Goal: Information Seeking & Learning: Learn about a topic

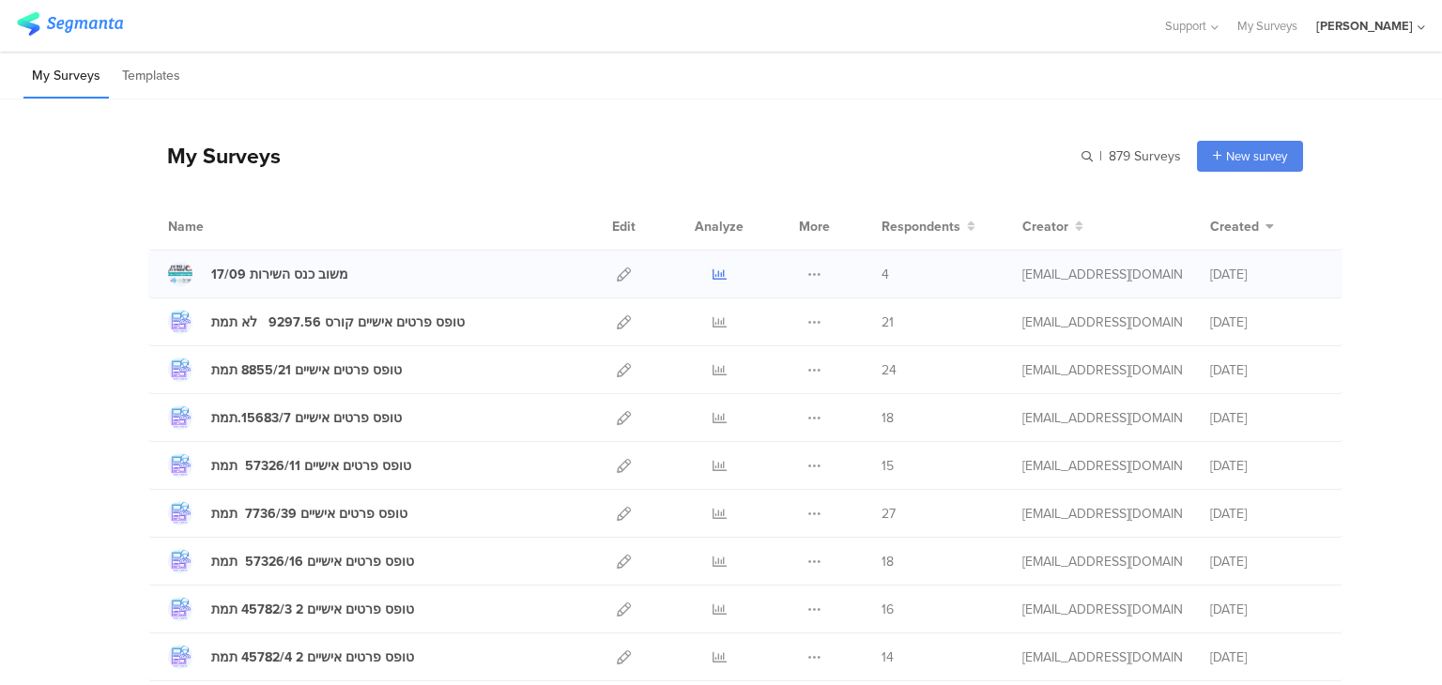
click at [713, 273] on icon at bounding box center [720, 275] width 14 height 14
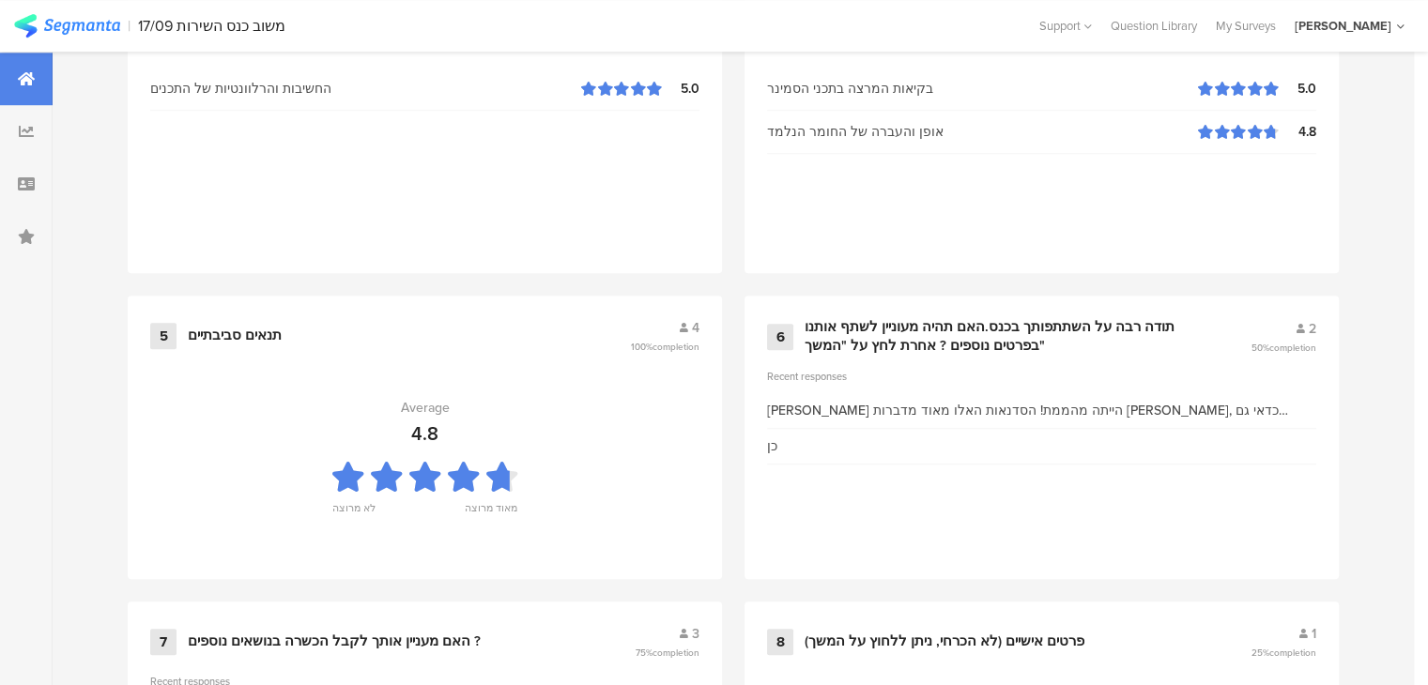
scroll to position [1450, 0]
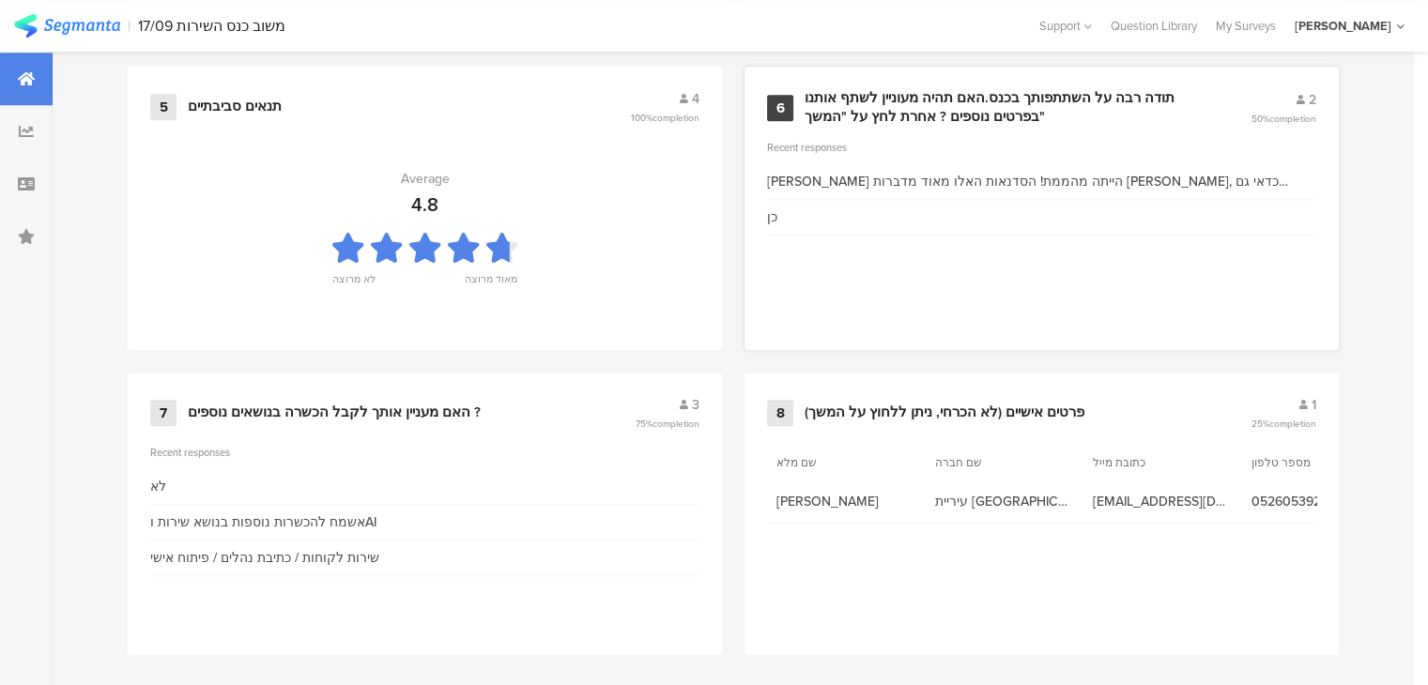
click at [1132, 177] on div "[PERSON_NAME] הייתה מהממת! הסדנאות האלו מאוד מדברות [PERSON_NAME], כדאי גם להבי…" at bounding box center [1041, 182] width 549 height 20
click at [852, 95] on div "תודה רבה על השתתפותך בכנס.האם תהיה מעוניין לשתף אותנו בפרטים נוספים ? אחרת לחץ …" at bounding box center [1005, 107] width 401 height 37
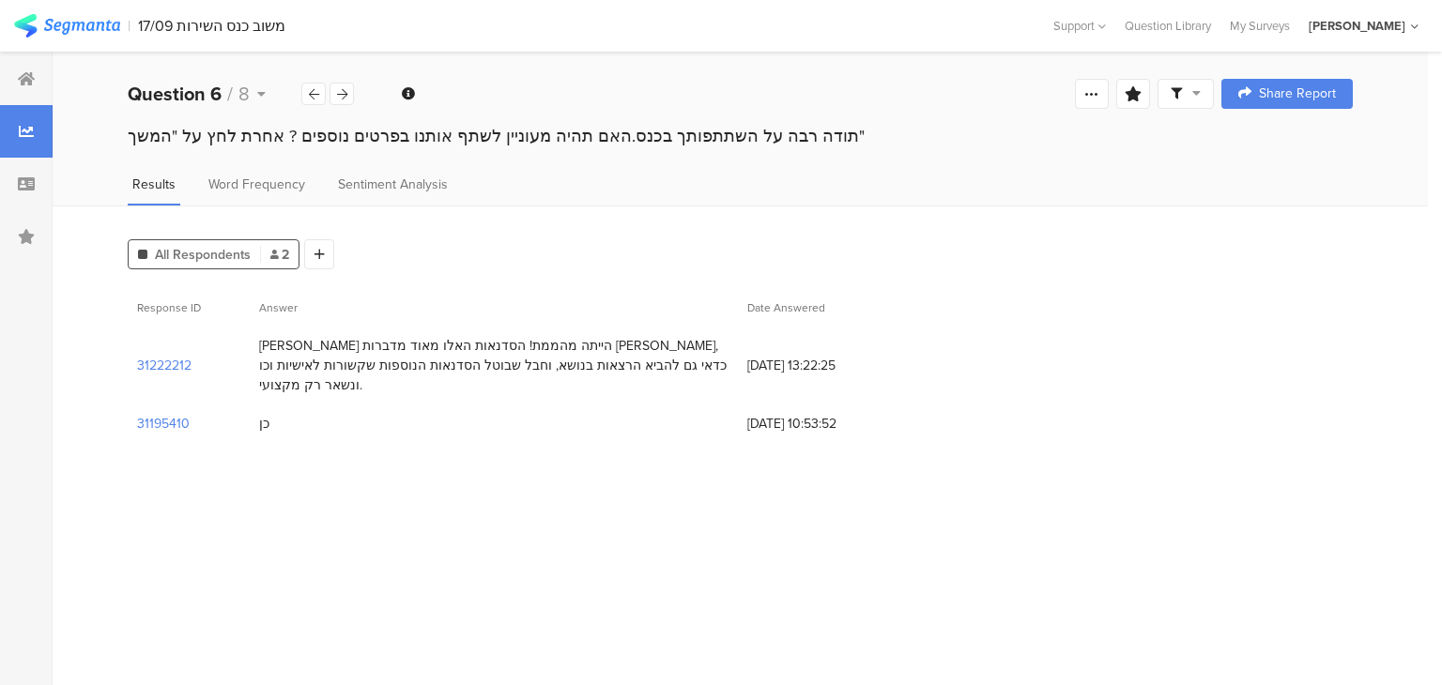
drag, startPoint x: 664, startPoint y: 346, endPoint x: 330, endPoint y: 433, distance: 344.3
click at [330, 433] on div "Response ID Answer Date Answered 31222212 רינת הייתה מהממת! הסדנאות האלו מאוד מ…" at bounding box center [740, 375] width 1225 height 174
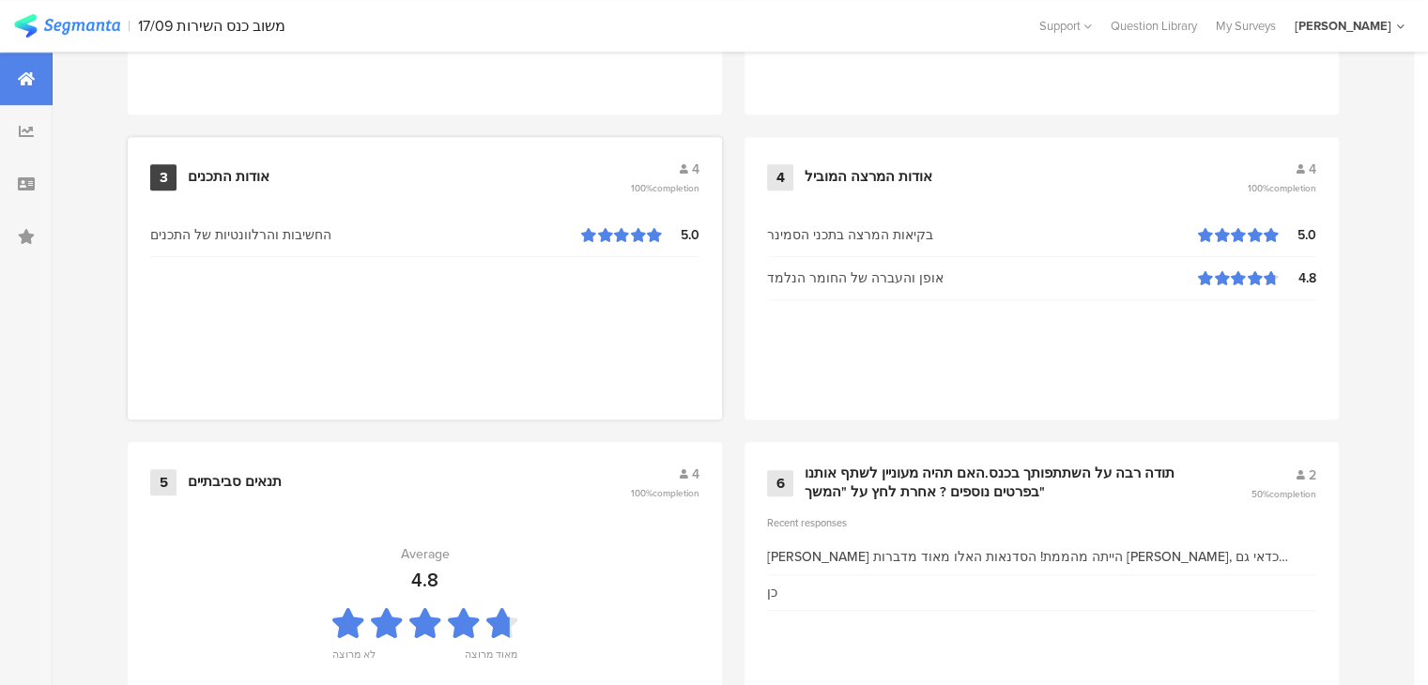
scroll to position [792, 0]
